Goal: Information Seeking & Learning: Learn about a topic

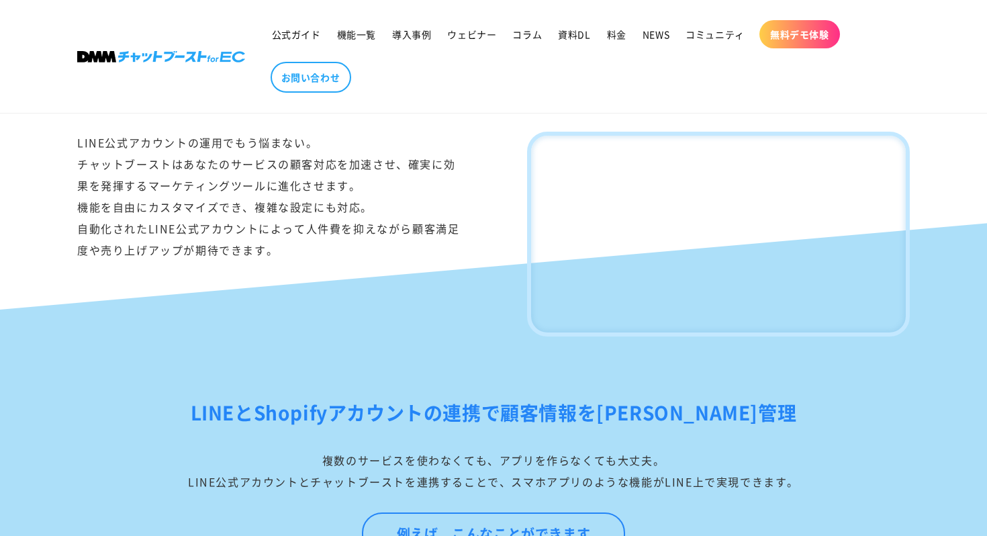
scroll to position [842, 0]
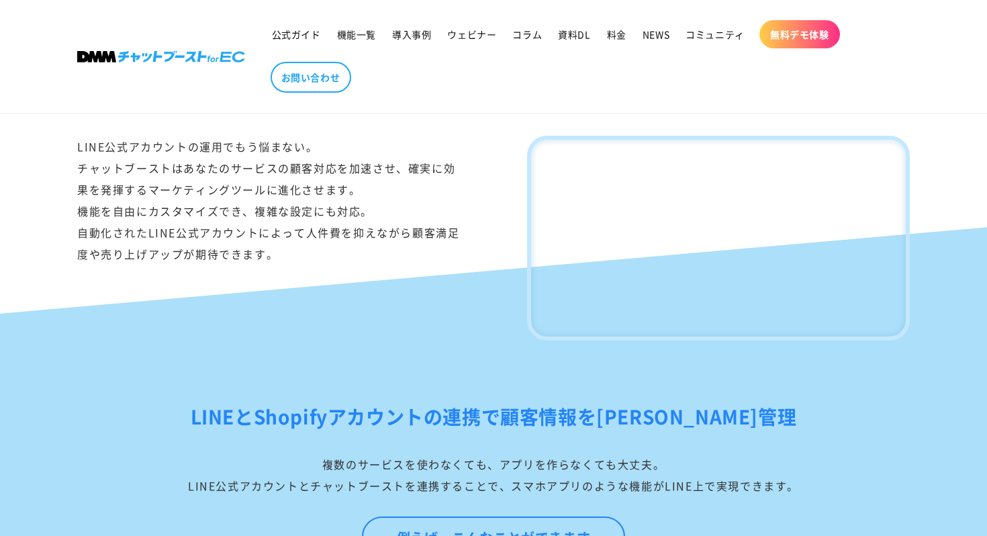
click at [431, 433] on h2 "LINEとShopifyアカウントの連携で顧客情報を一元管理" at bounding box center [493, 417] width 833 height 32
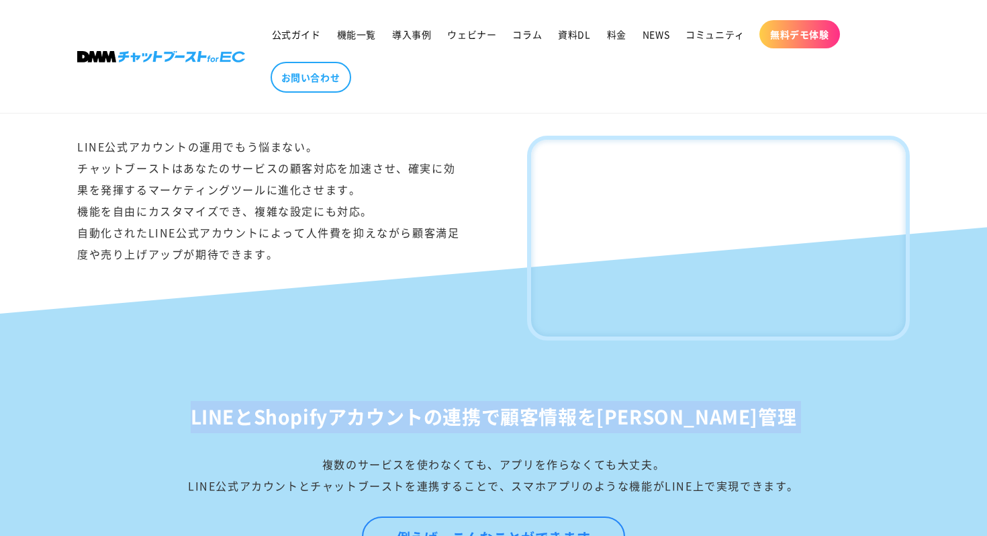
click at [431, 433] on h2 "LINEとShopifyアカウントの連携で顧客情報を一元管理" at bounding box center [493, 417] width 833 height 32
copy div "LINEとShopifyアカウントの連携で顧客情報を一元管理"
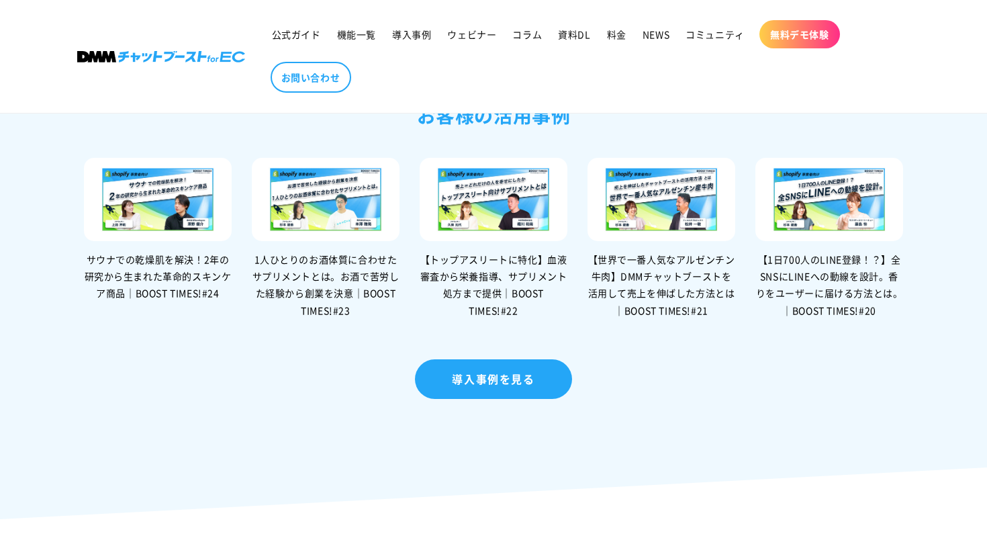
scroll to position [2797, 0]
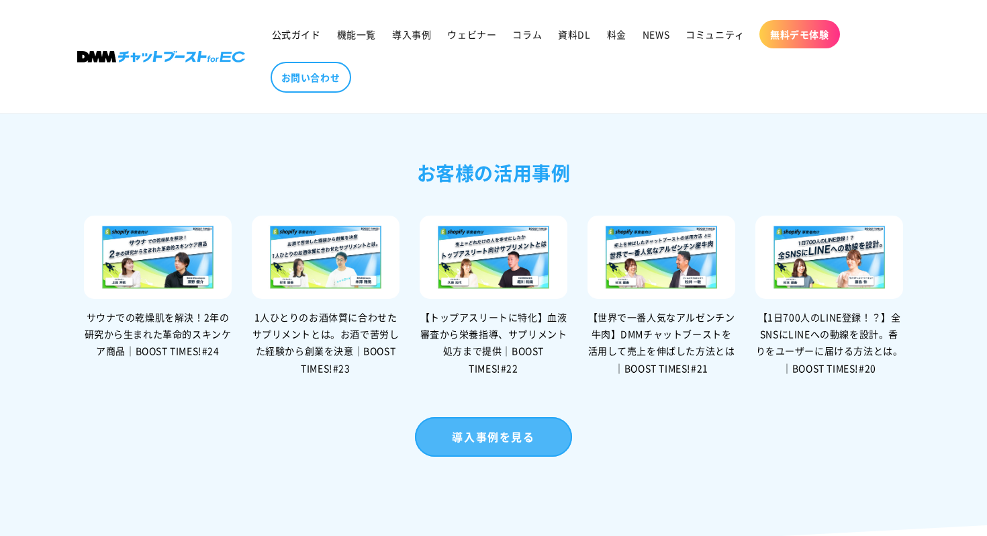
click at [480, 457] on link "導入事例を見る" at bounding box center [493, 437] width 157 height 40
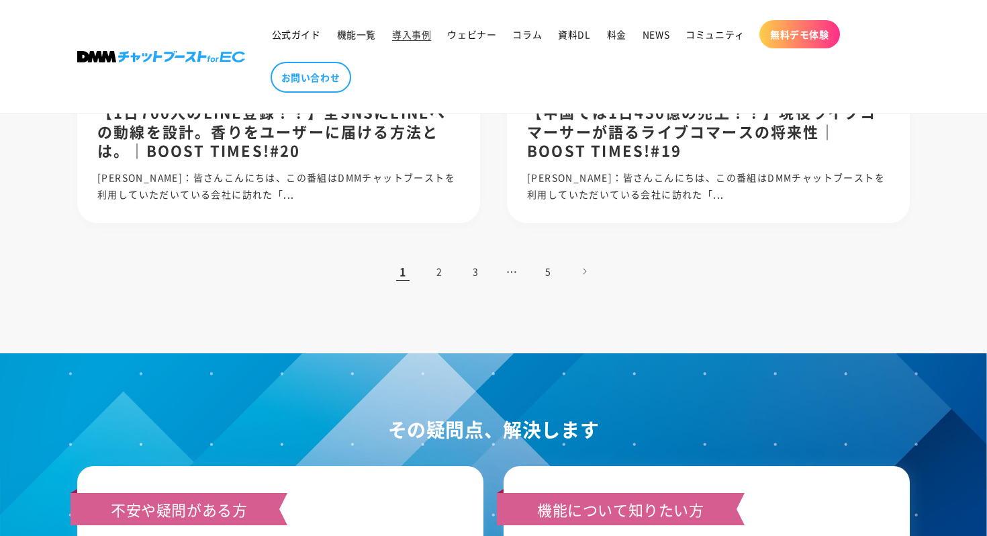
scroll to position [1476, 0]
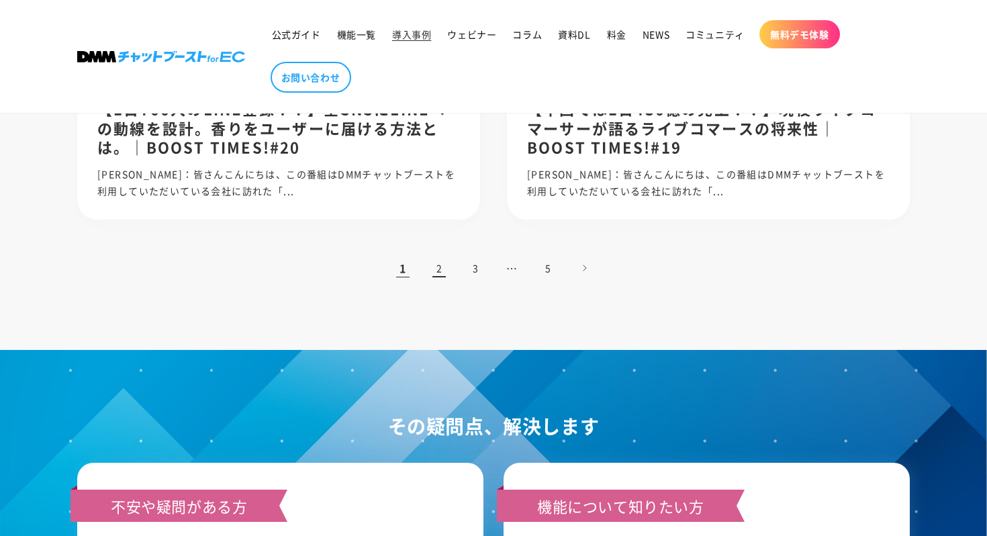
click at [437, 265] on link "2" at bounding box center [440, 268] width 30 height 30
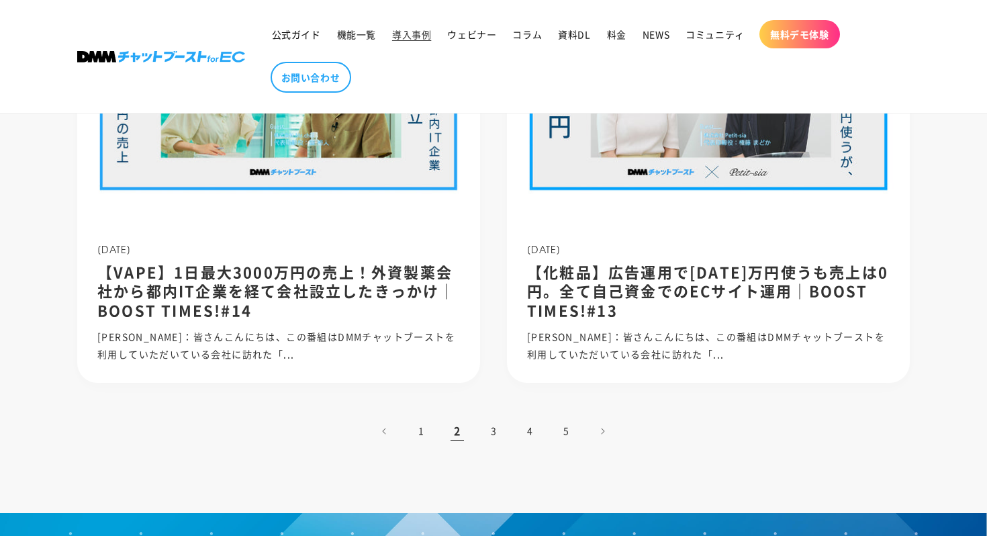
scroll to position [1296, 0]
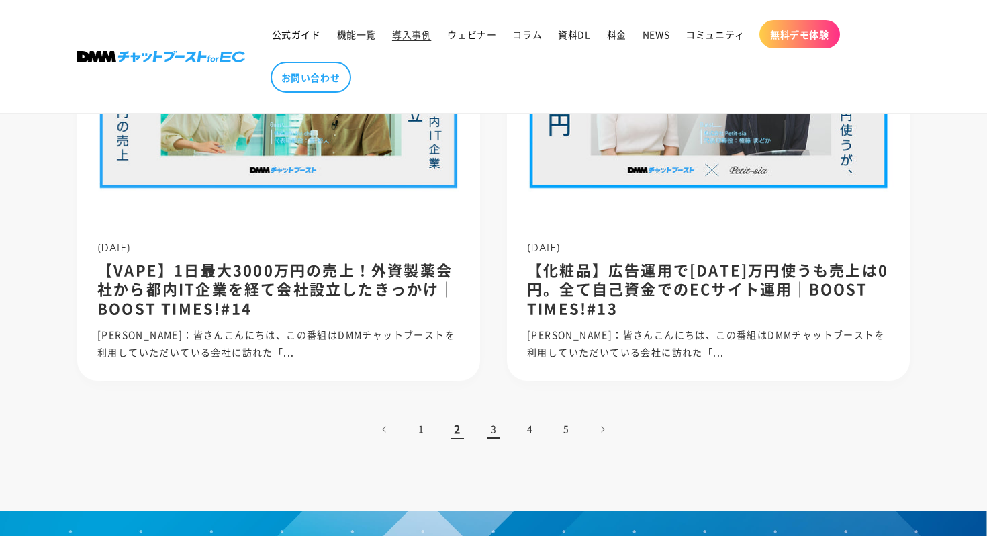
click at [495, 429] on link "3" at bounding box center [494, 429] width 30 height 30
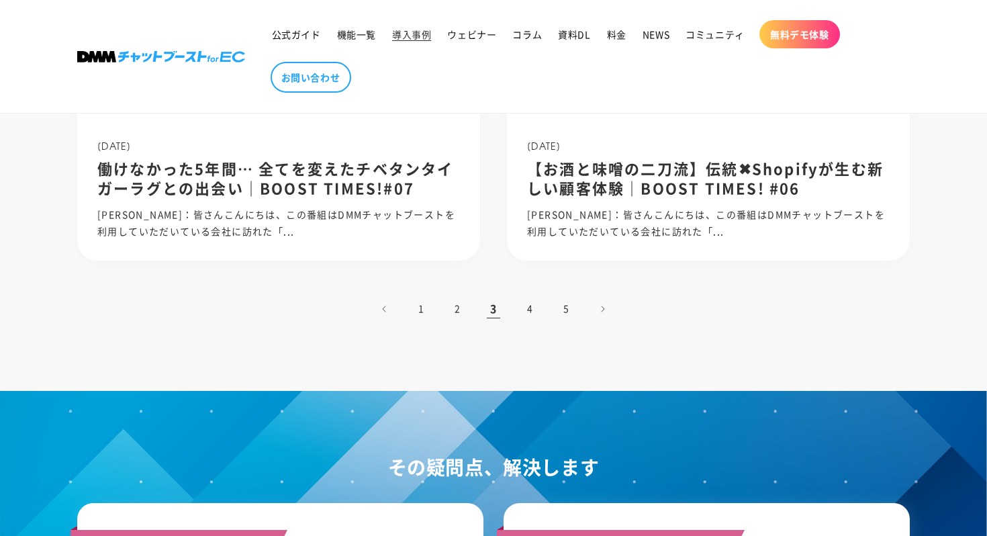
scroll to position [1380, 0]
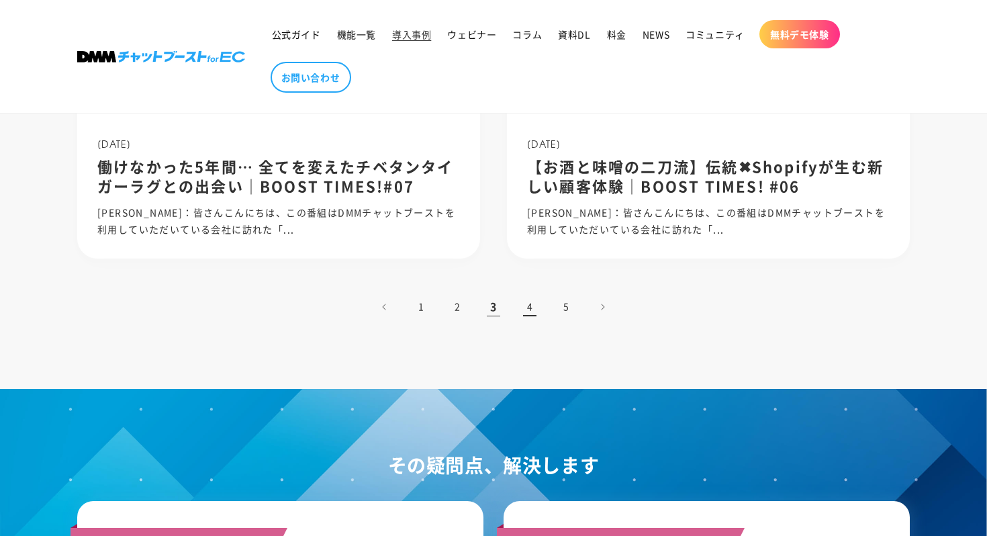
click at [521, 306] on link "4" at bounding box center [530, 307] width 30 height 30
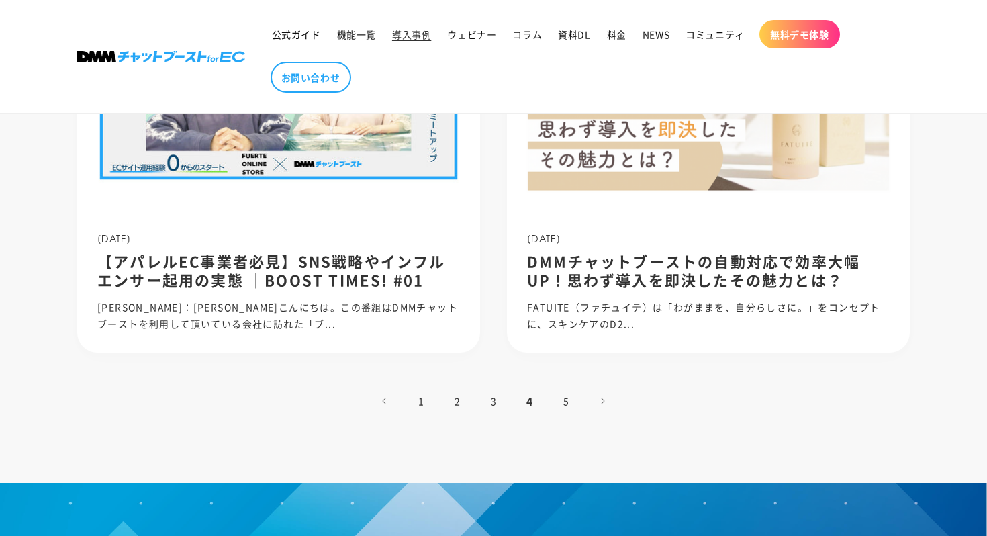
scroll to position [1309, 0]
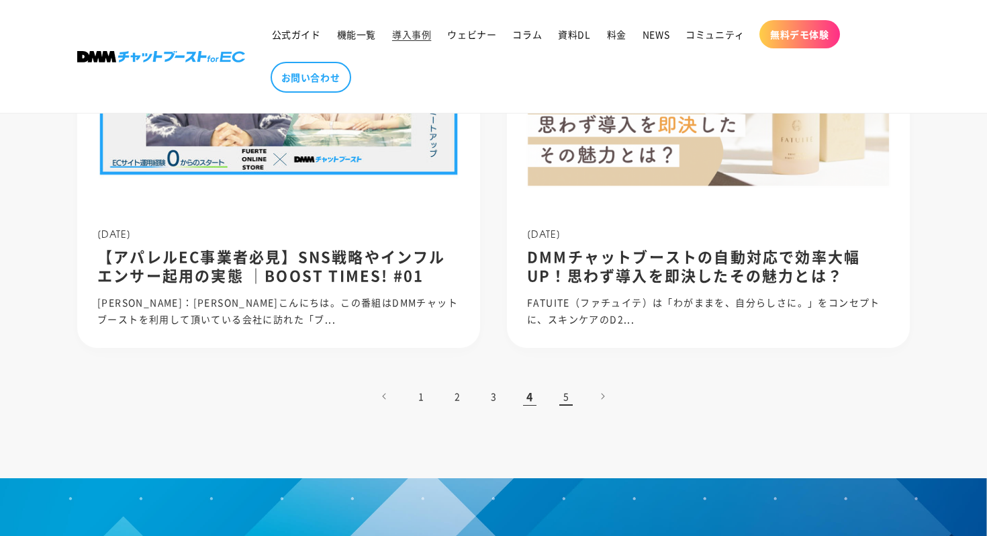
click at [562, 397] on link "5" at bounding box center [566, 397] width 30 height 30
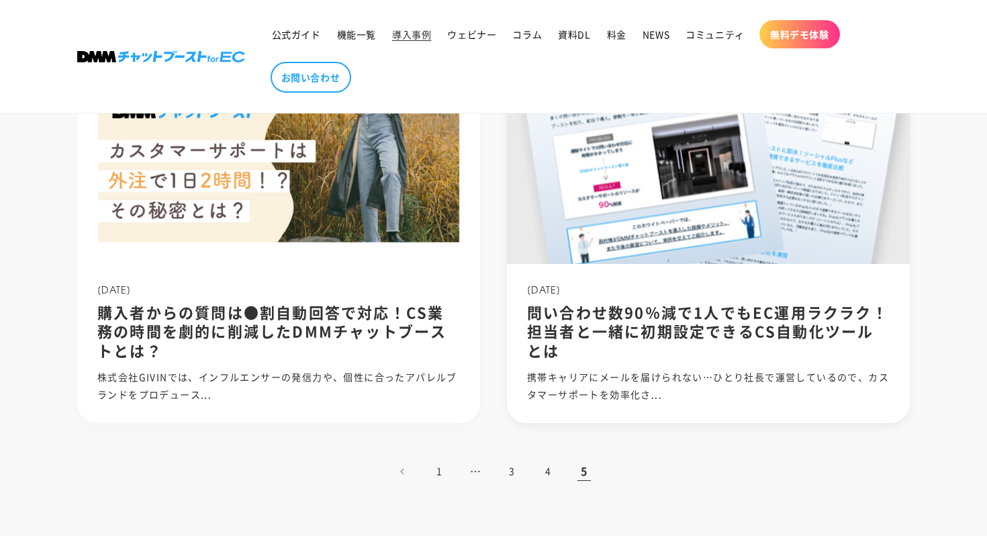
scroll to position [845, 0]
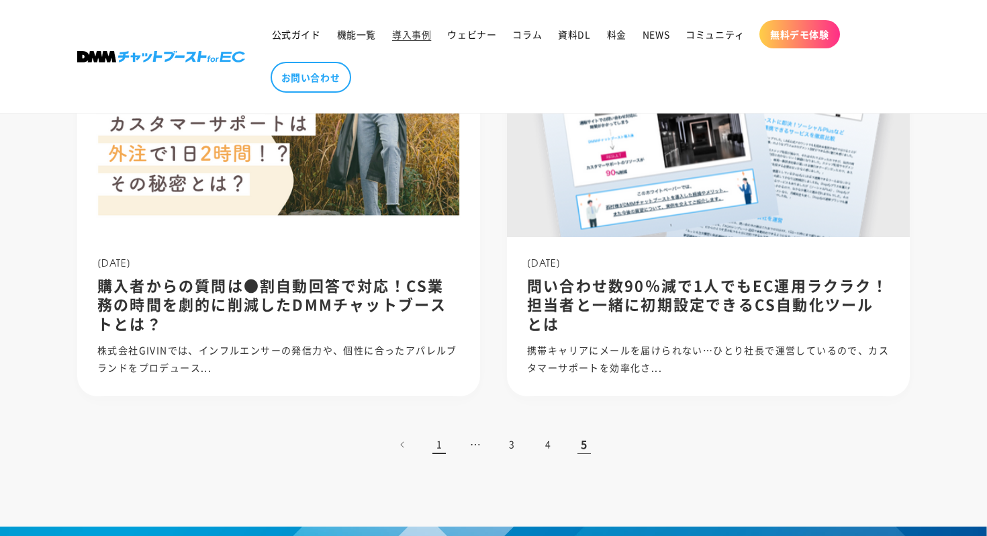
click at [436, 442] on link "1" at bounding box center [440, 445] width 30 height 30
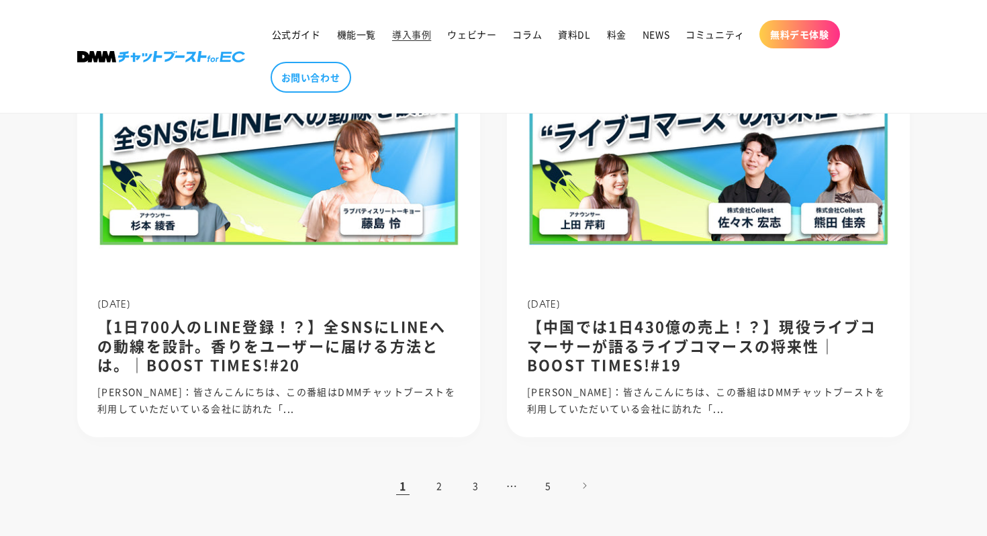
scroll to position [1255, 0]
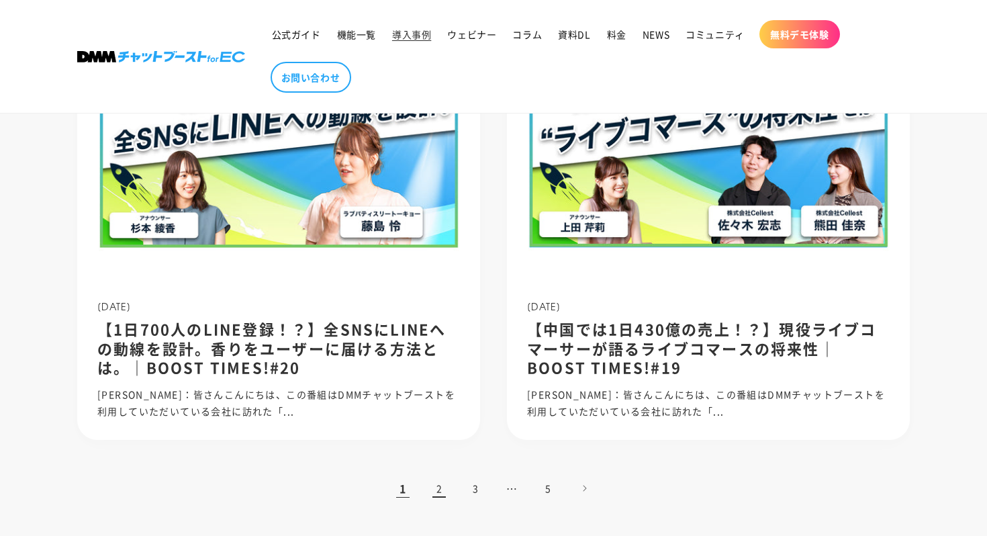
click at [435, 490] on link "2" at bounding box center [440, 489] width 30 height 30
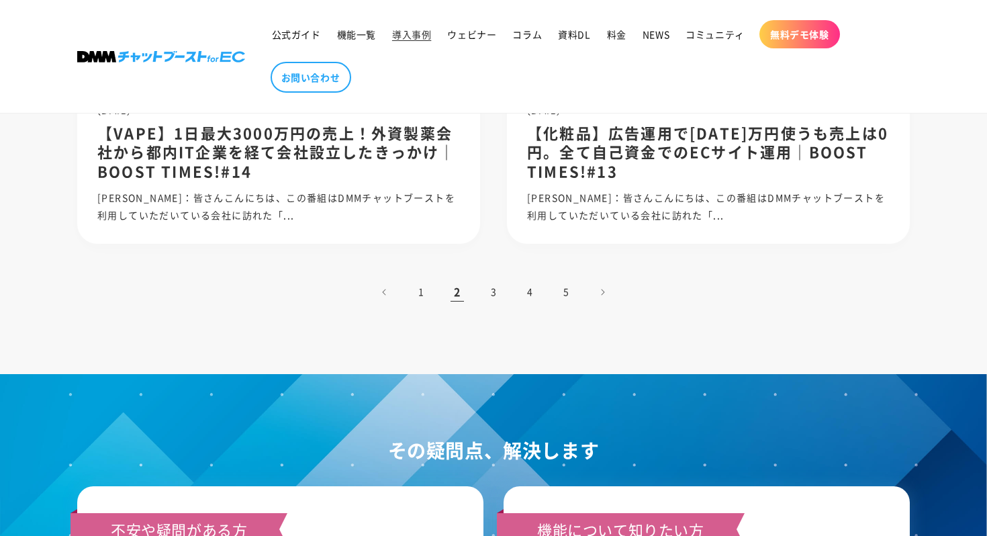
scroll to position [1333, 0]
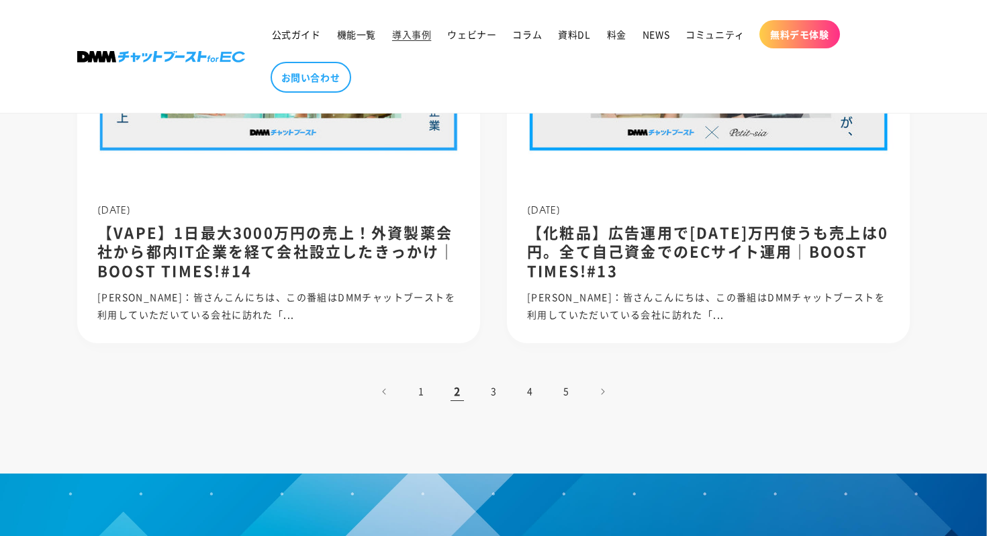
click at [193, 60] on img at bounding box center [161, 56] width 168 height 11
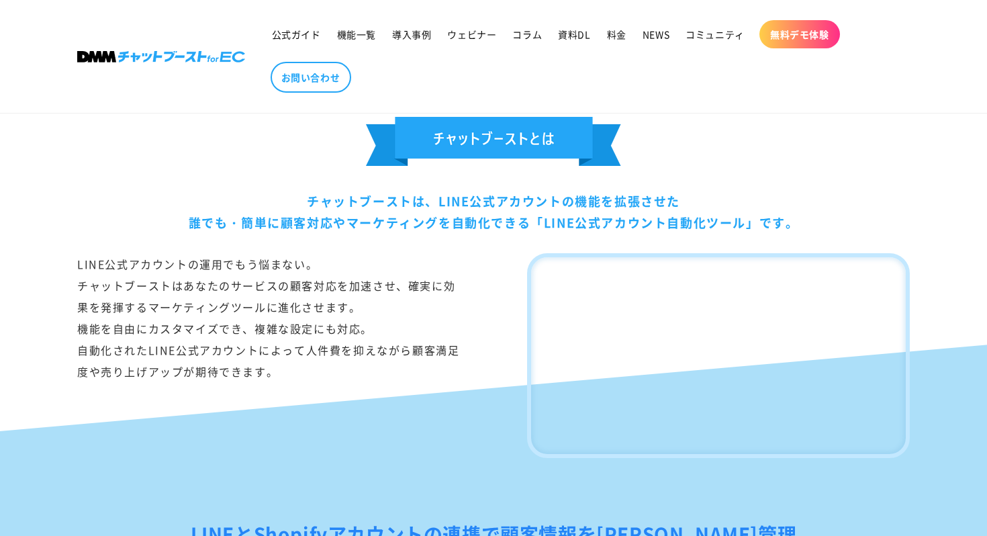
scroll to position [712, 0]
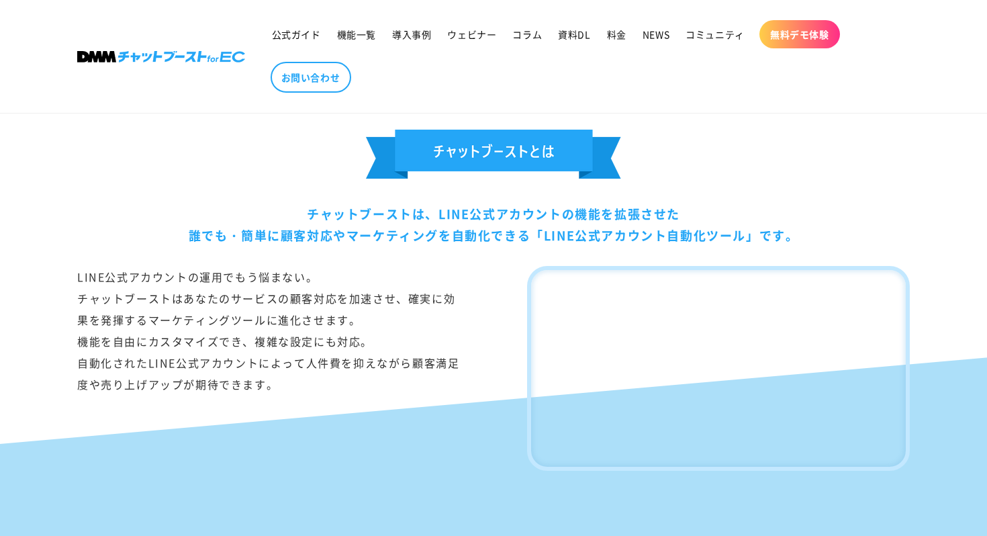
drag, startPoint x: 309, startPoint y: 214, endPoint x: 762, endPoint y: 238, distance: 453.3
click at [762, 238] on div "チャットブーストは、LINE公式アカウントの機能を拡張させた 誰でも・簡単に顧客対応やマーケティングを自動化できる「LINE公式アカウント自動化ツール」です。" at bounding box center [493, 225] width 833 height 44
copy div "チャットブーストは、LINE公式アカウントの機能を拡張させた 誰でも・簡単に顧客対応やマーケティングを自動化できる「LINE公式アカウント自動化ツール」"
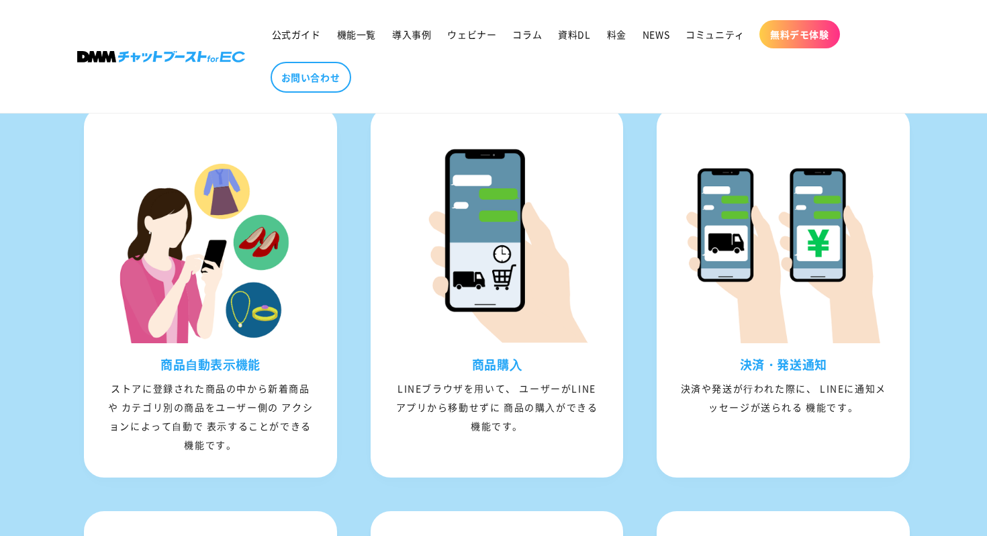
scroll to position [1323, 0]
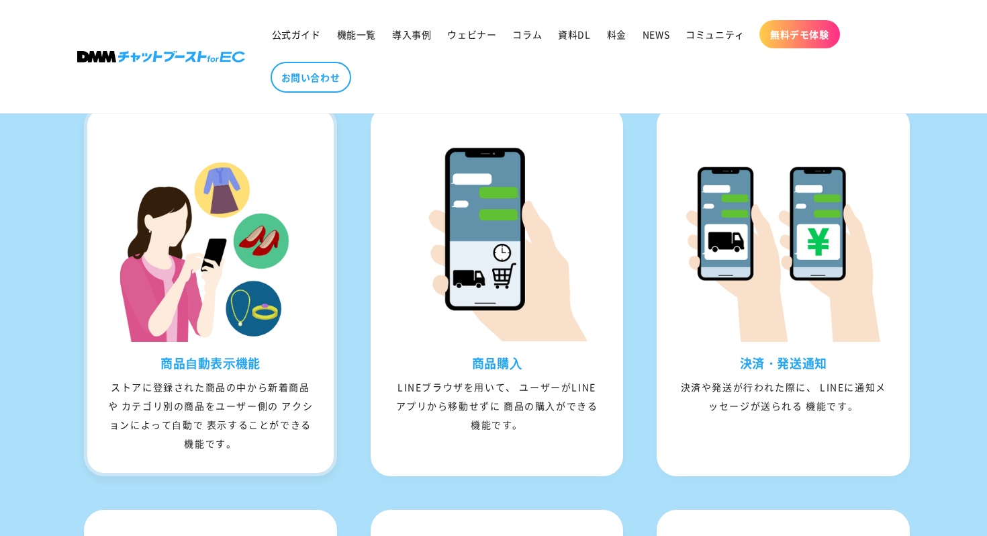
click at [257, 405] on div "ストアに登録された商品の中から新着商品や カテゴリ別の商品をユーザー側の アクションによって⾃動で 表⽰することができる機能です。" at bounding box center [210, 414] width 247 height 75
click at [224, 433] on div "ストアに登録された商品の中から新着商品や カテゴリ別の商品をユーザー側の アクションによって⾃動で 表⽰することができる機能です。" at bounding box center [210, 414] width 247 height 75
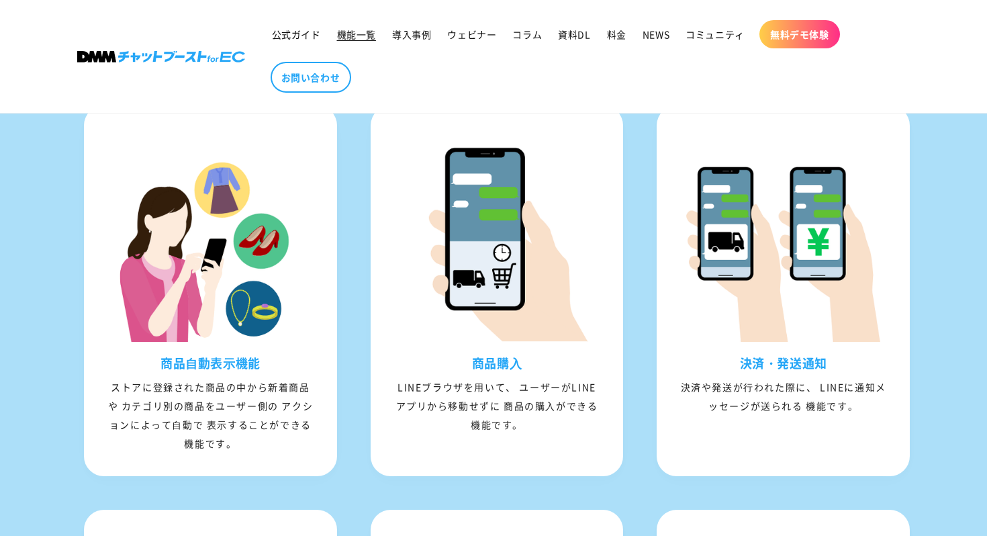
click at [358, 30] on span "機能一覧" at bounding box center [356, 34] width 39 height 12
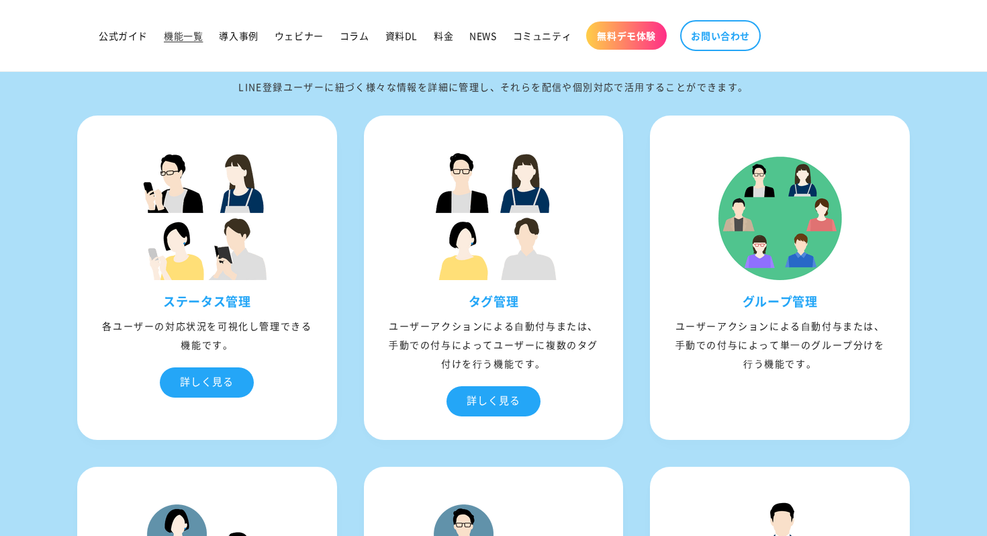
scroll to position [2288, 0]
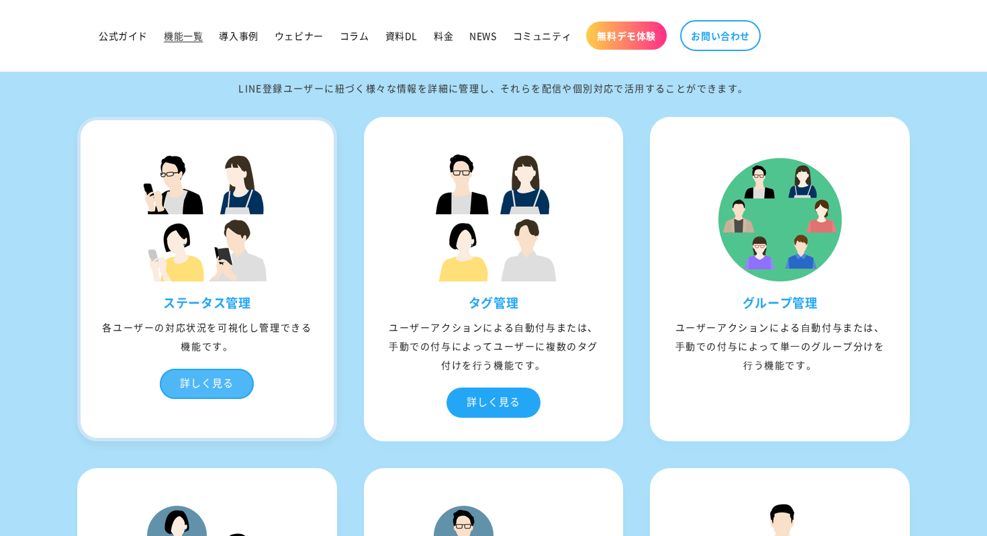
click at [207, 376] on div "詳しく見る" at bounding box center [207, 384] width 94 height 30
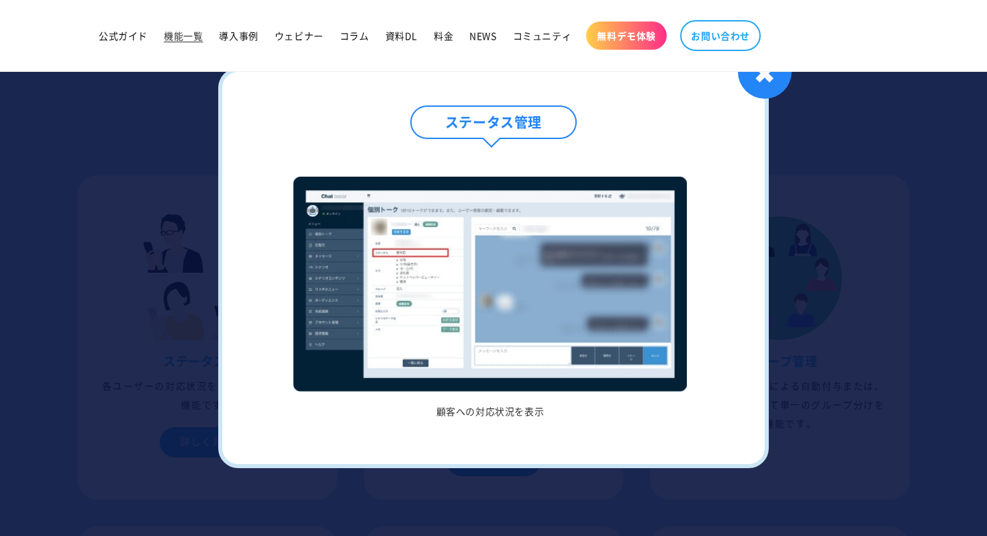
scroll to position [2229, 0]
click at [762, 80] on div "✖" at bounding box center [765, 72] width 54 height 54
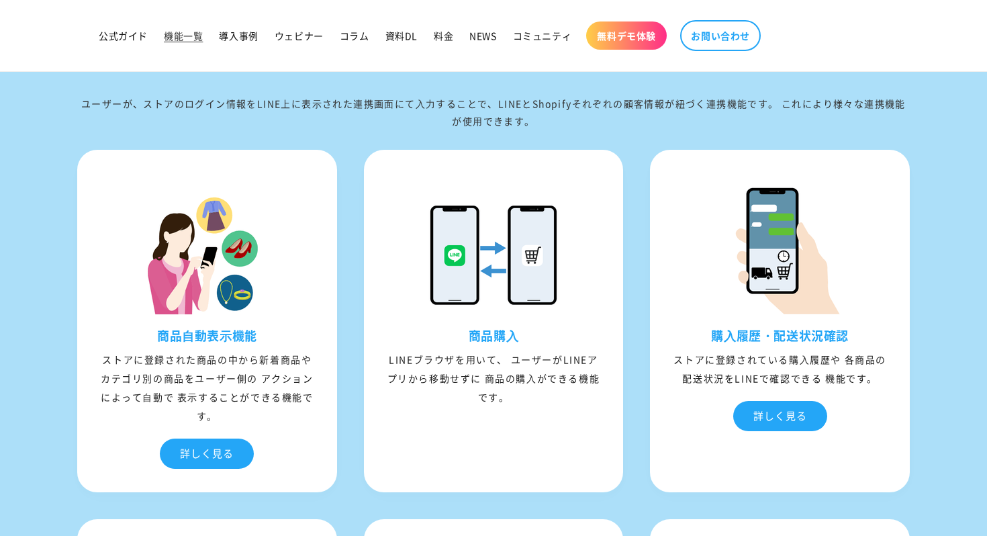
scroll to position [4147, 0]
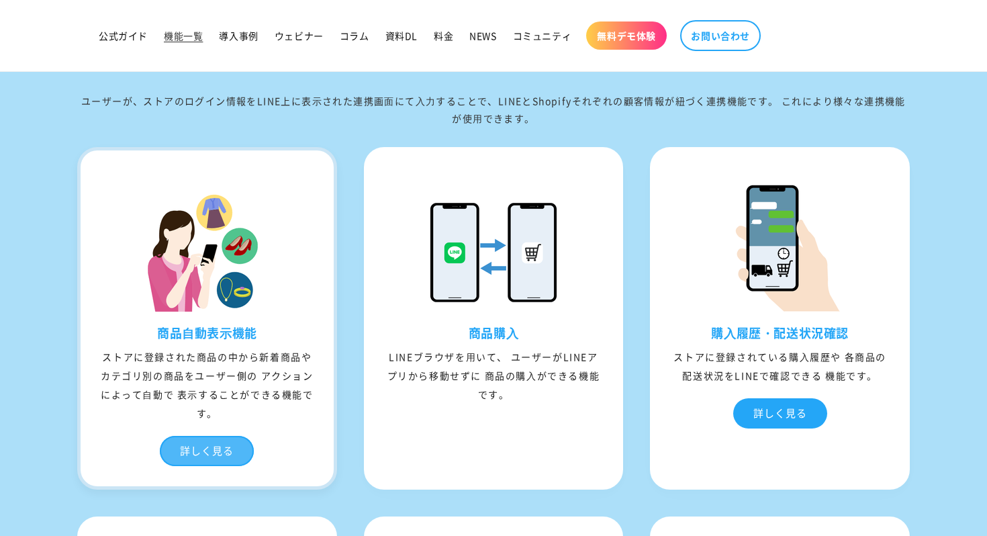
click at [224, 449] on div "詳しく見る" at bounding box center [207, 451] width 94 height 30
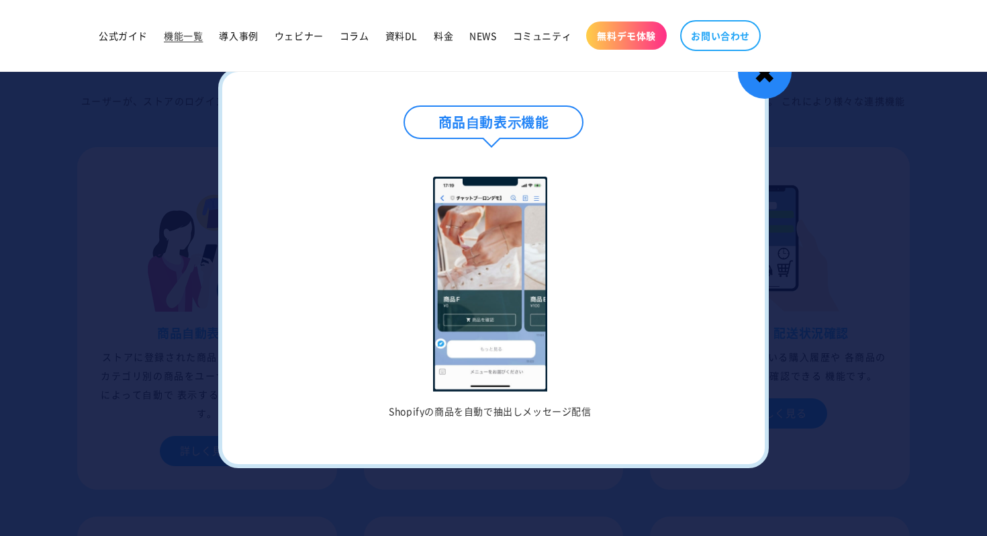
click at [762, 93] on div "✖" at bounding box center [765, 72] width 54 height 54
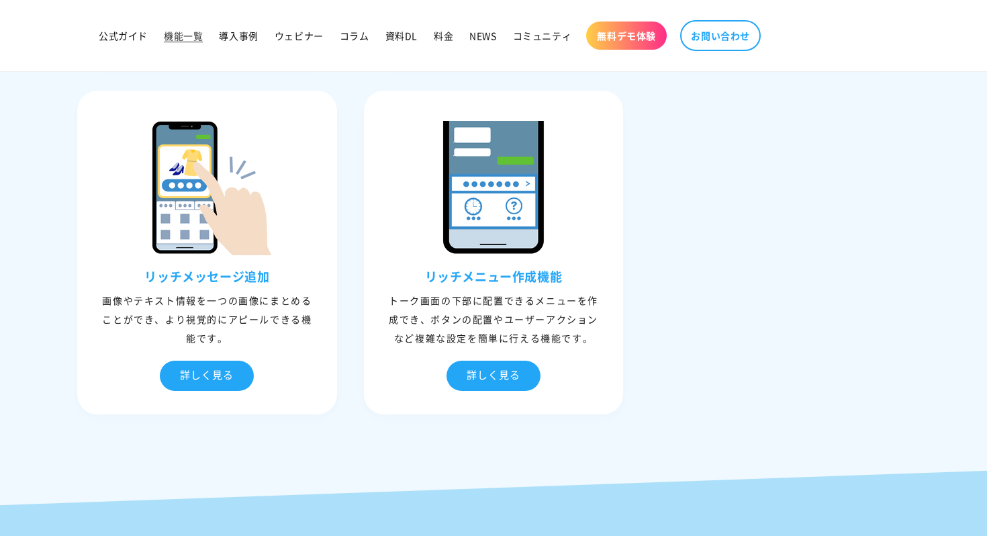
scroll to position [1720, 0]
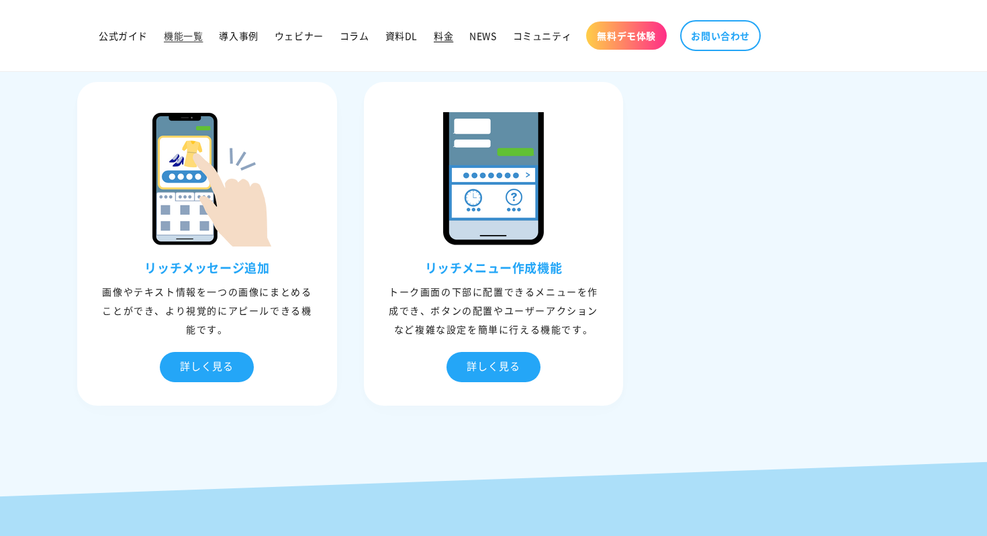
click at [445, 34] on span "料金" at bounding box center [443, 36] width 19 height 12
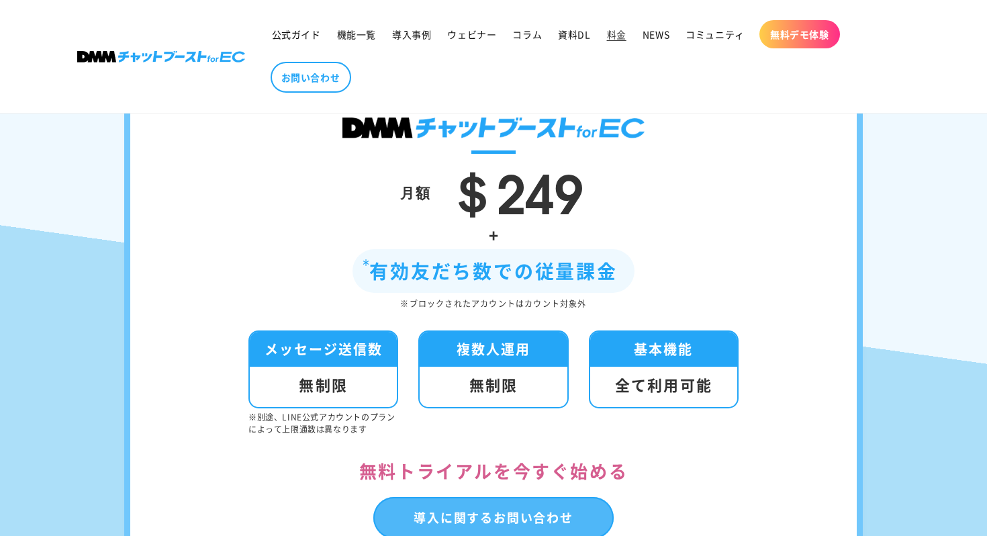
scroll to position [261, 0]
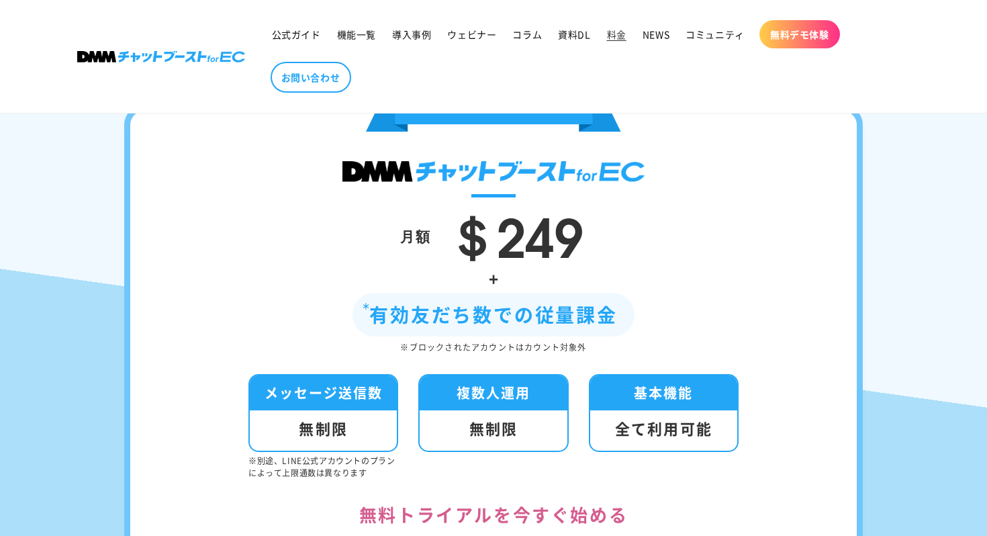
drag, startPoint x: 375, startPoint y: 316, endPoint x: 613, endPoint y: 314, distance: 238.5
click at [613, 314] on div "有効友だち数での従量課金" at bounding box center [494, 315] width 282 height 44
copy div "有効友だち数での従量課金"
